Goal: Information Seeking & Learning: Check status

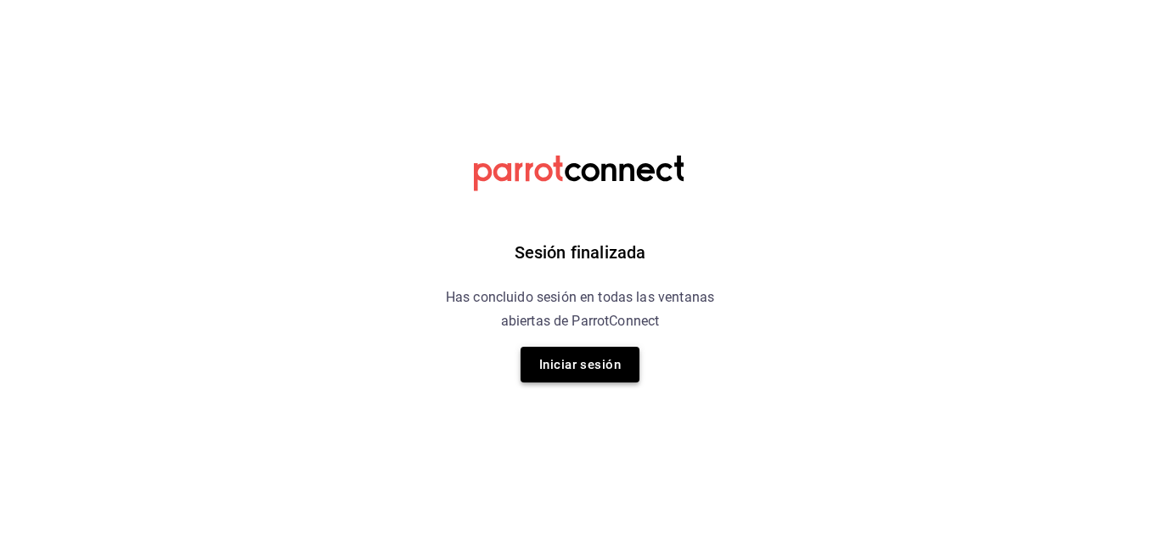
click at [598, 363] on button "Iniciar sesión" at bounding box center [580, 364] width 119 height 36
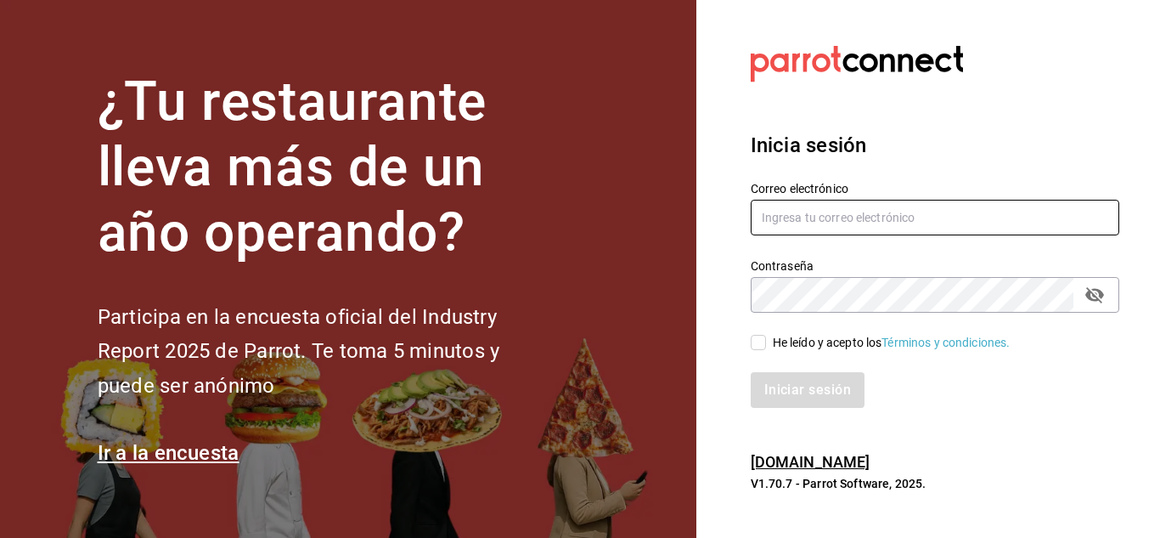
type input "[PERSON_NAME][EMAIL_ADDRESS][DOMAIN_NAME]"
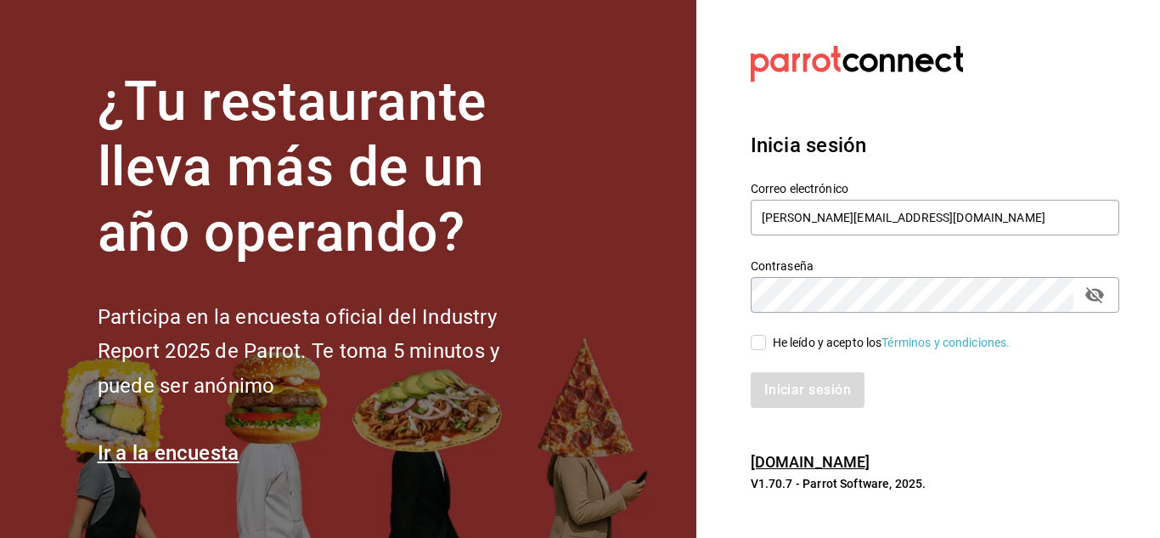
click at [755, 345] on input "He leído y acepto los Términos y condiciones." at bounding box center [758, 342] width 15 height 15
checkbox input "true"
click at [790, 410] on div "Inicia sesión Correo electrónico [PERSON_NAME][EMAIL_ADDRESS][DOMAIN_NAME] Cont…" at bounding box center [935, 269] width 369 height 318
click at [788, 399] on button "Iniciar sesión" at bounding box center [808, 390] width 115 height 36
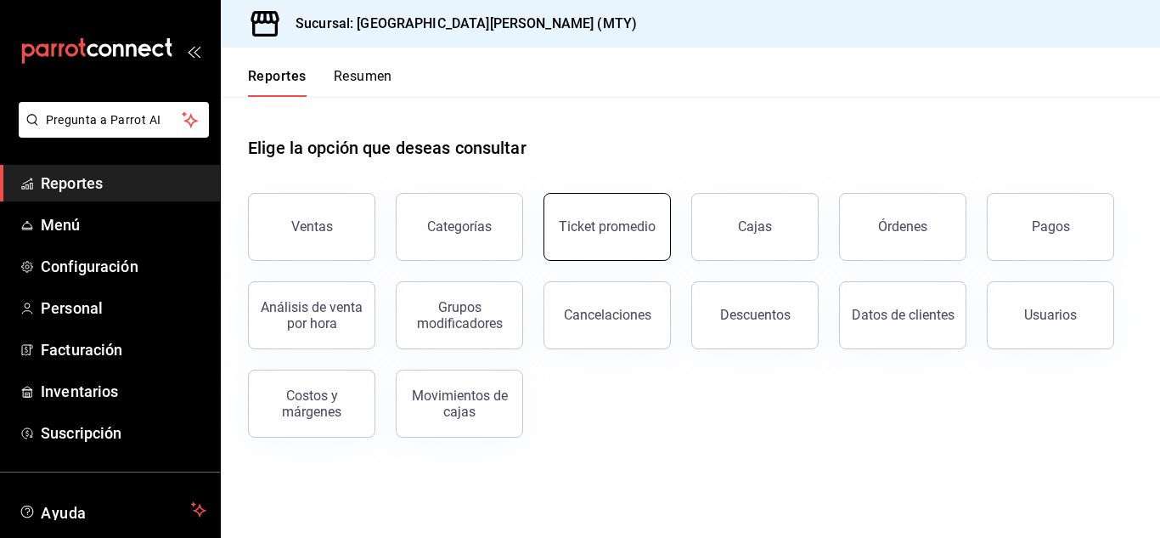
click at [605, 224] on div "Ticket promedio" at bounding box center [607, 226] width 97 height 16
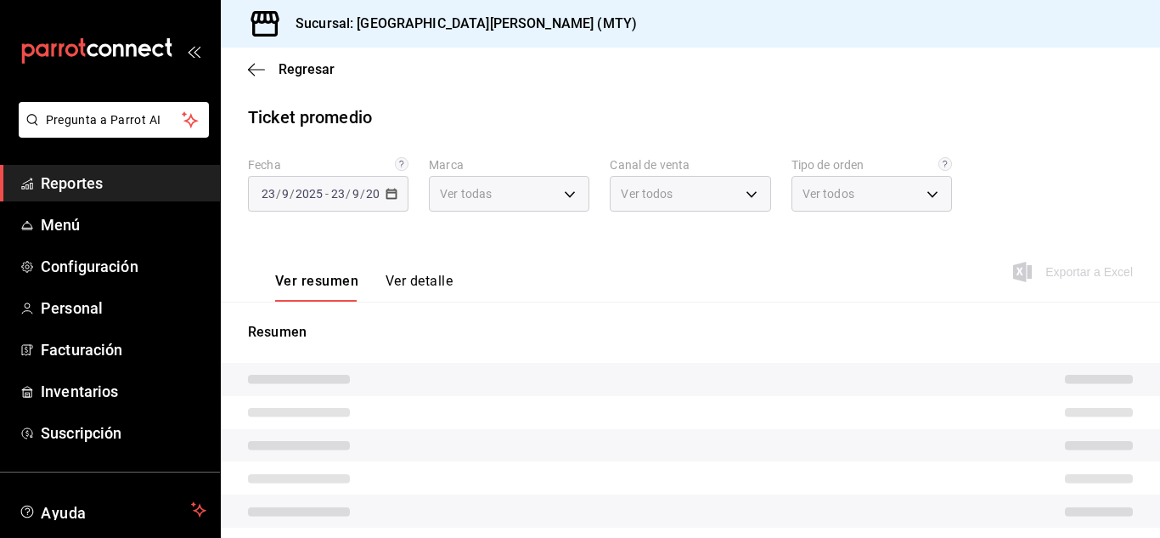
type input "993182a7-2c84-4ec8-9ef4-4438dae30c02"
type input "PARROT,UBER_EATS,RAPPI,DIDI_FOOD,ONLINE"
type input "96359a79-f33f-45b3-934b-2867b65d345c,c6fcd88e-9977-4e7e-951e-e2b9f3ed99d5,482ce…"
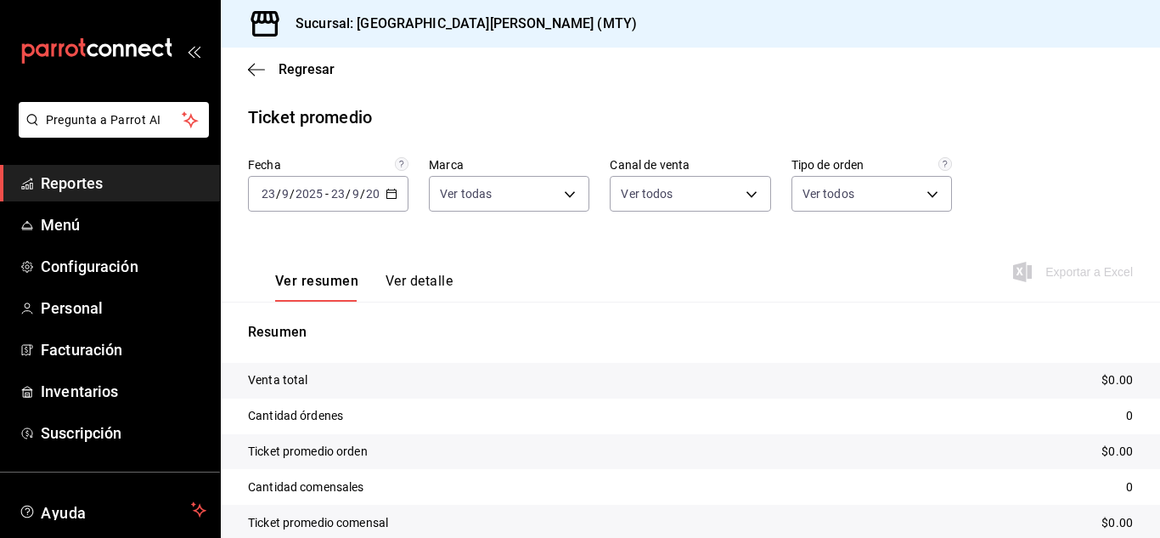
click at [386, 188] on icon "button" at bounding box center [392, 194] width 12 height 12
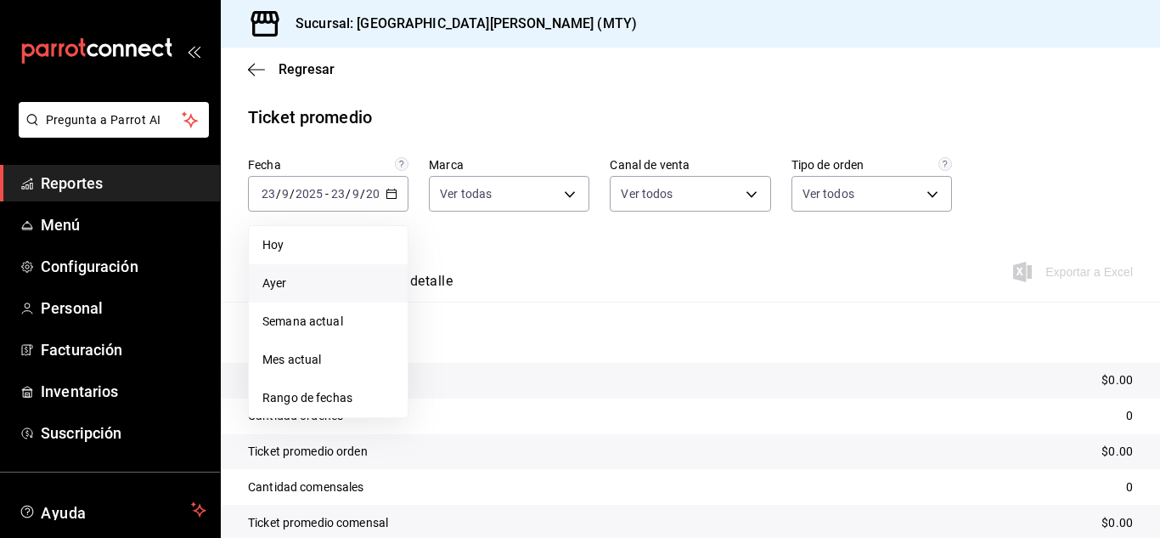
click at [279, 288] on span "Ayer" at bounding box center [328, 283] width 132 height 18
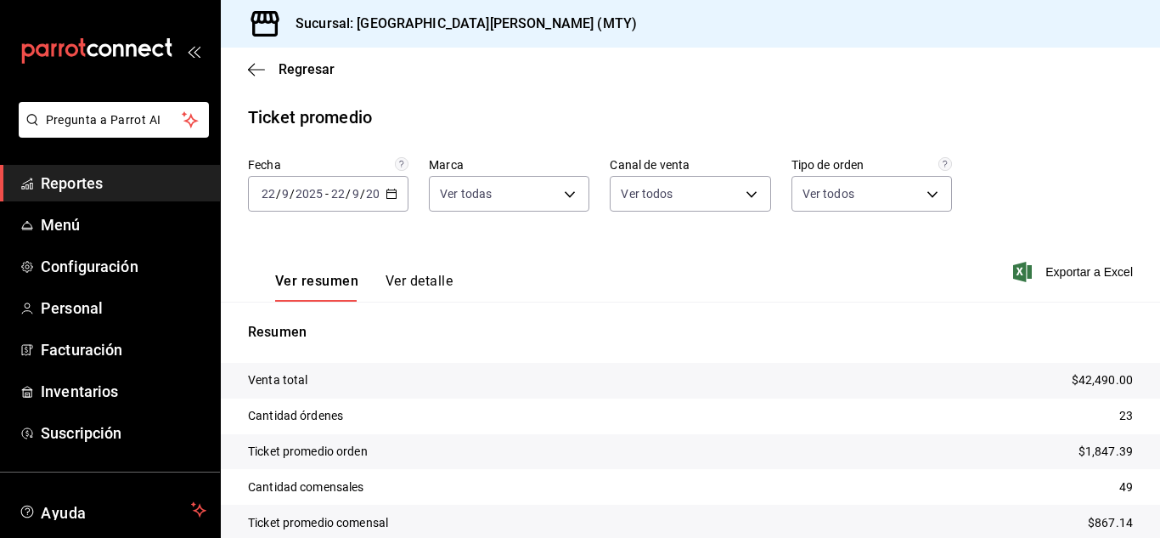
click at [436, 281] on button "Ver detalle" at bounding box center [419, 287] width 67 height 29
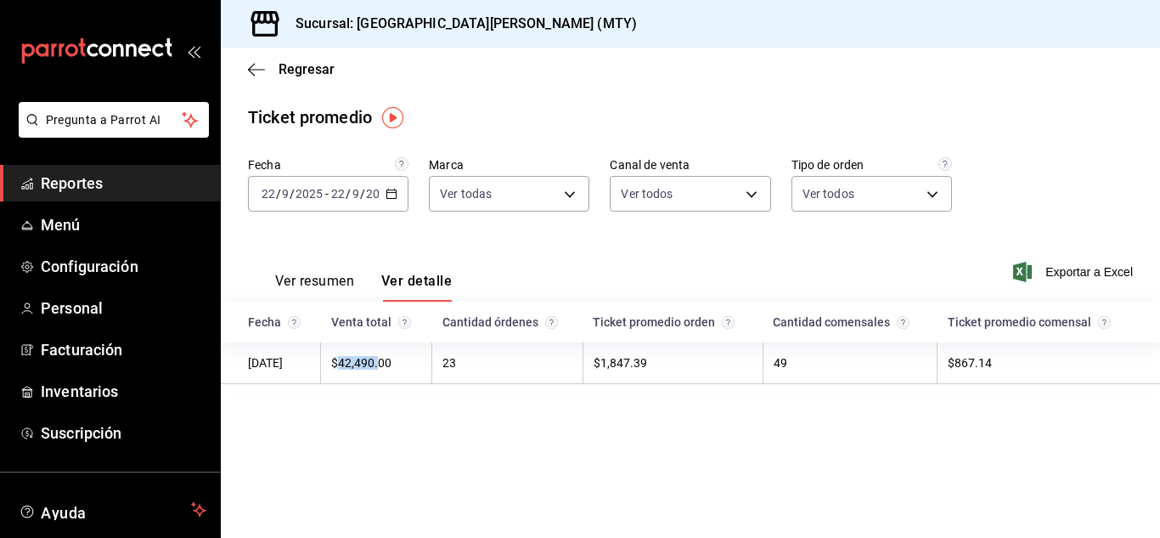
drag, startPoint x: 350, startPoint y: 358, endPoint x: 392, endPoint y: 358, distance: 42.5
click at [392, 358] on td "$42,490.00" at bounding box center [376, 363] width 111 height 42
